Goal: Transaction & Acquisition: Book appointment/travel/reservation

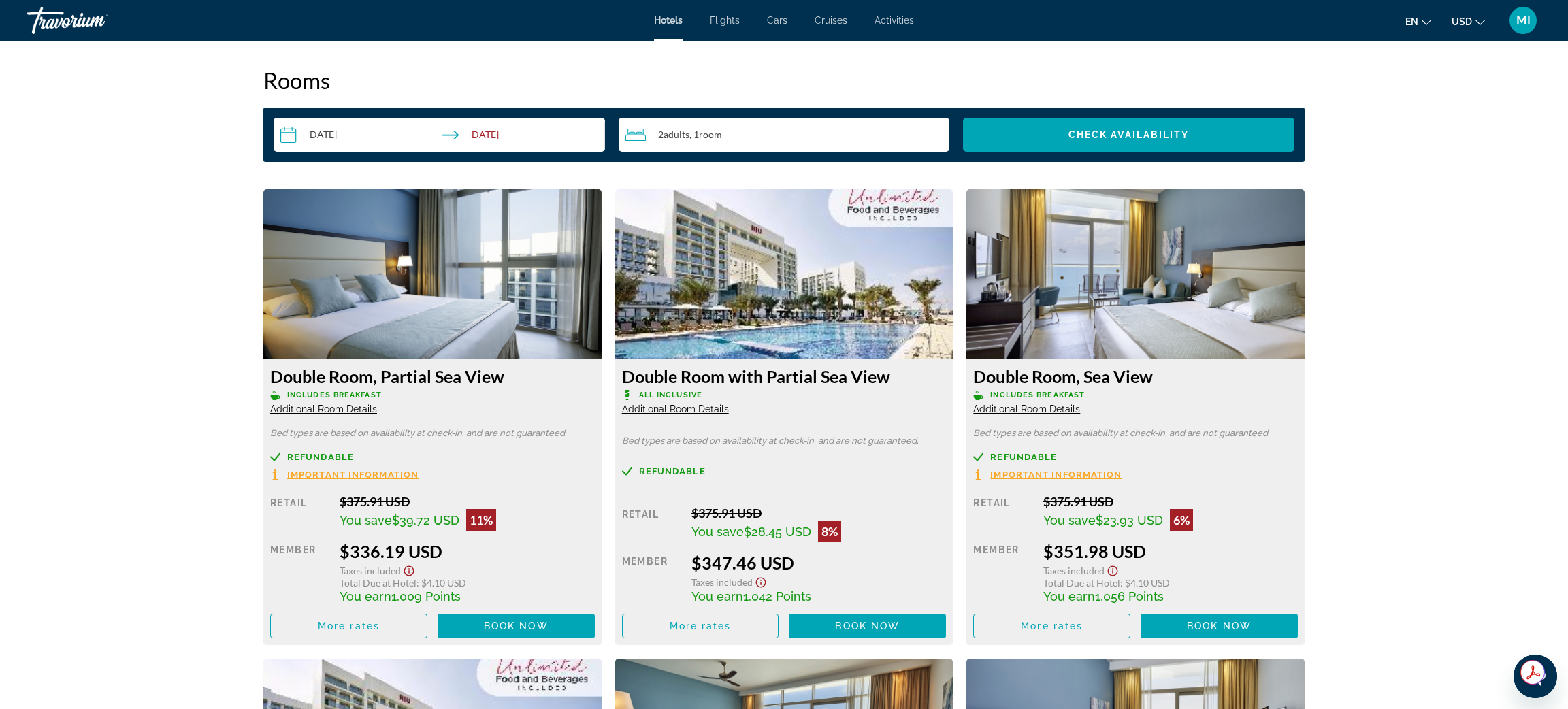
scroll to position [1738, 0]
